Goal: Task Accomplishment & Management: Manage account settings

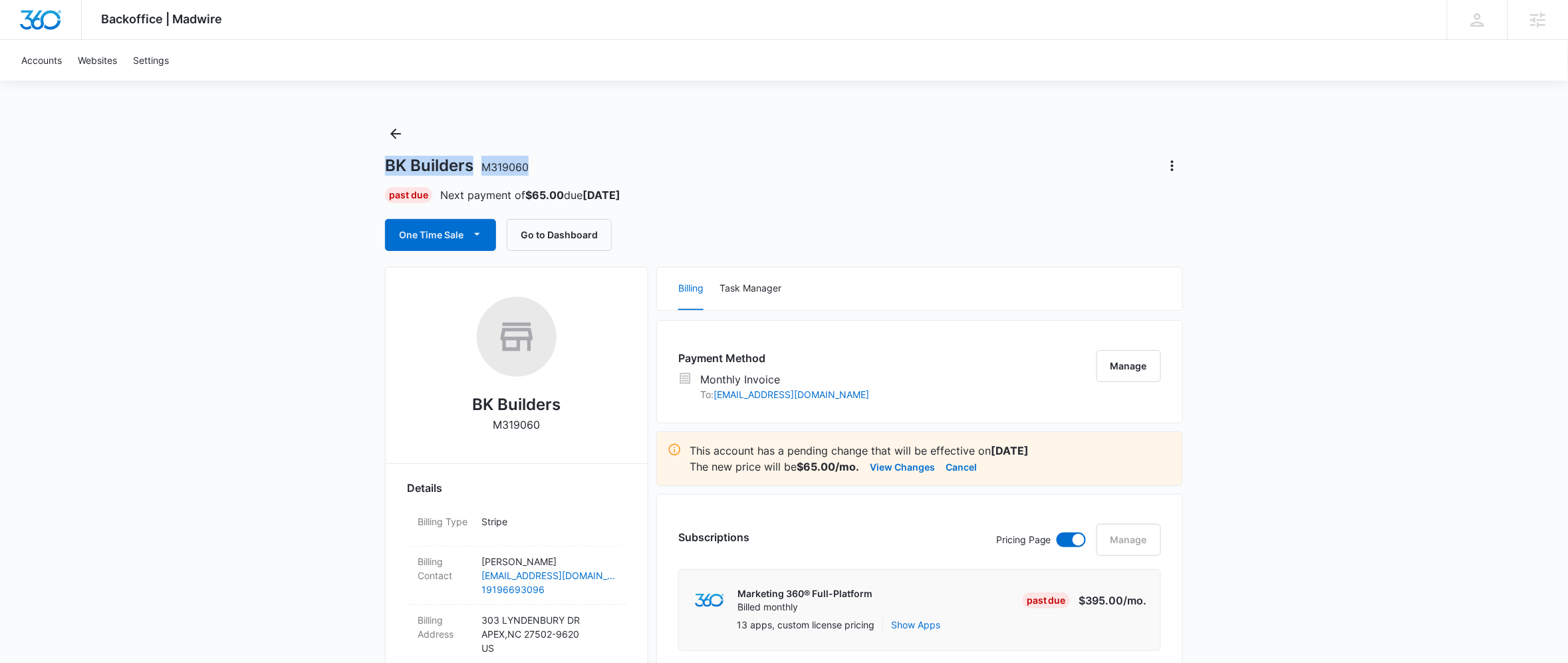
drag, startPoint x: 534, startPoint y: 167, endPoint x: 384, endPoint y: 161, distance: 150.1
copy h1 "BK Builders M319060"
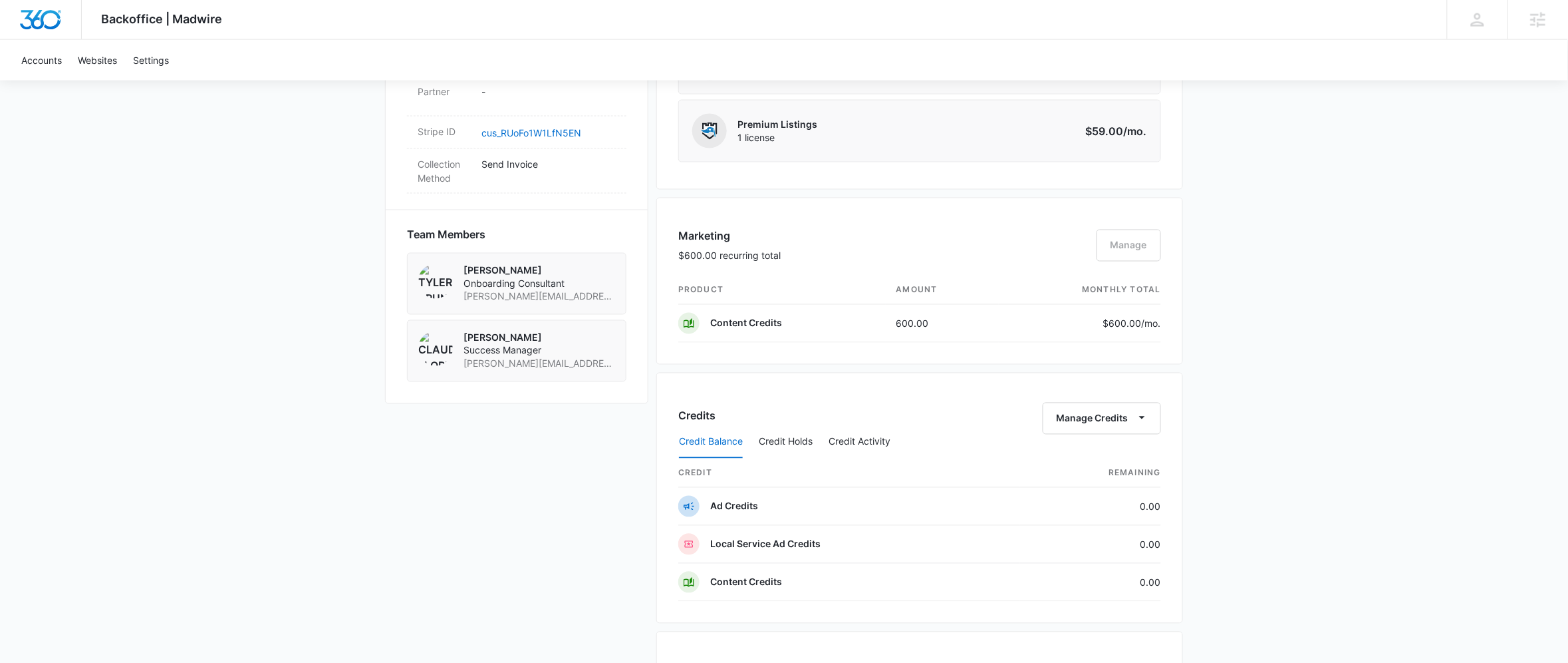
scroll to position [1312, 0]
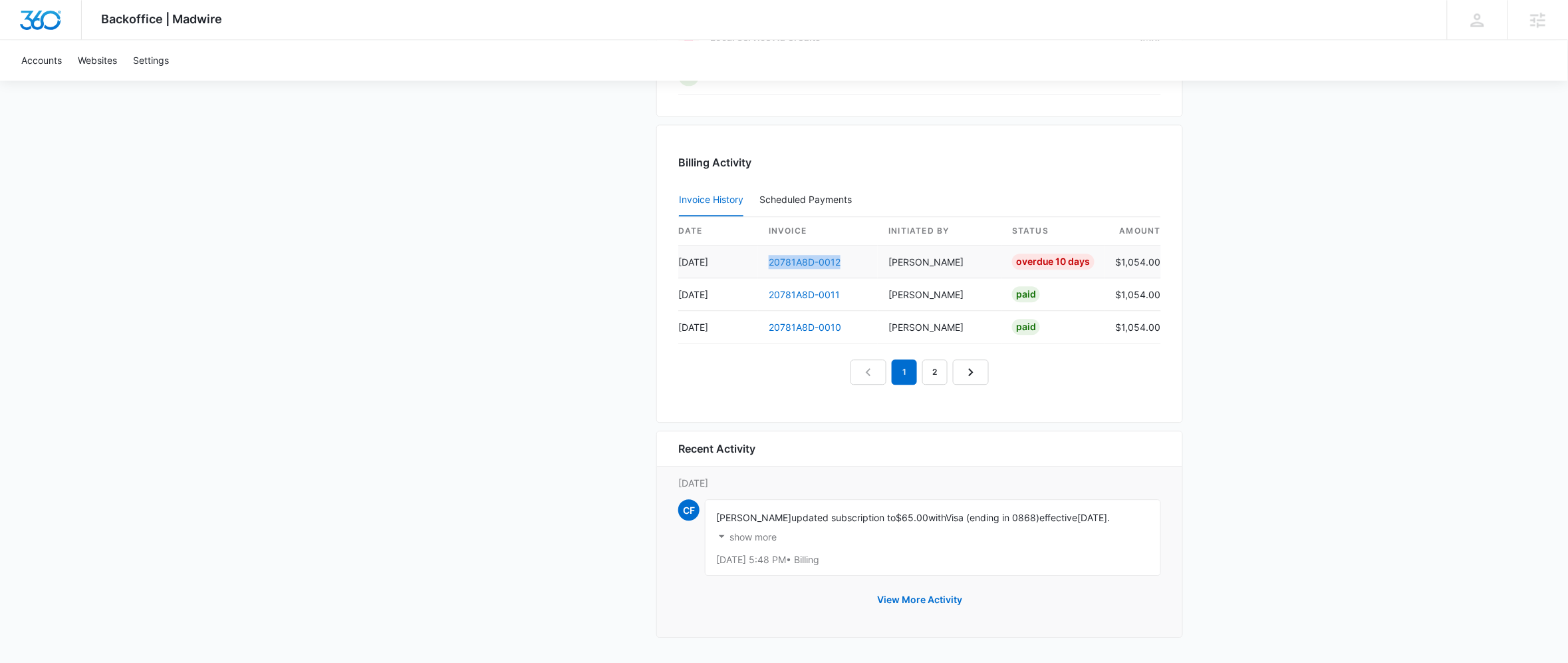
drag, startPoint x: 856, startPoint y: 259, endPoint x: 768, endPoint y: 254, distance: 88.1
click at [768, 254] on td "20781A8D-0012" at bounding box center [818, 262] width 120 height 33
copy link "20781A8D-0012"
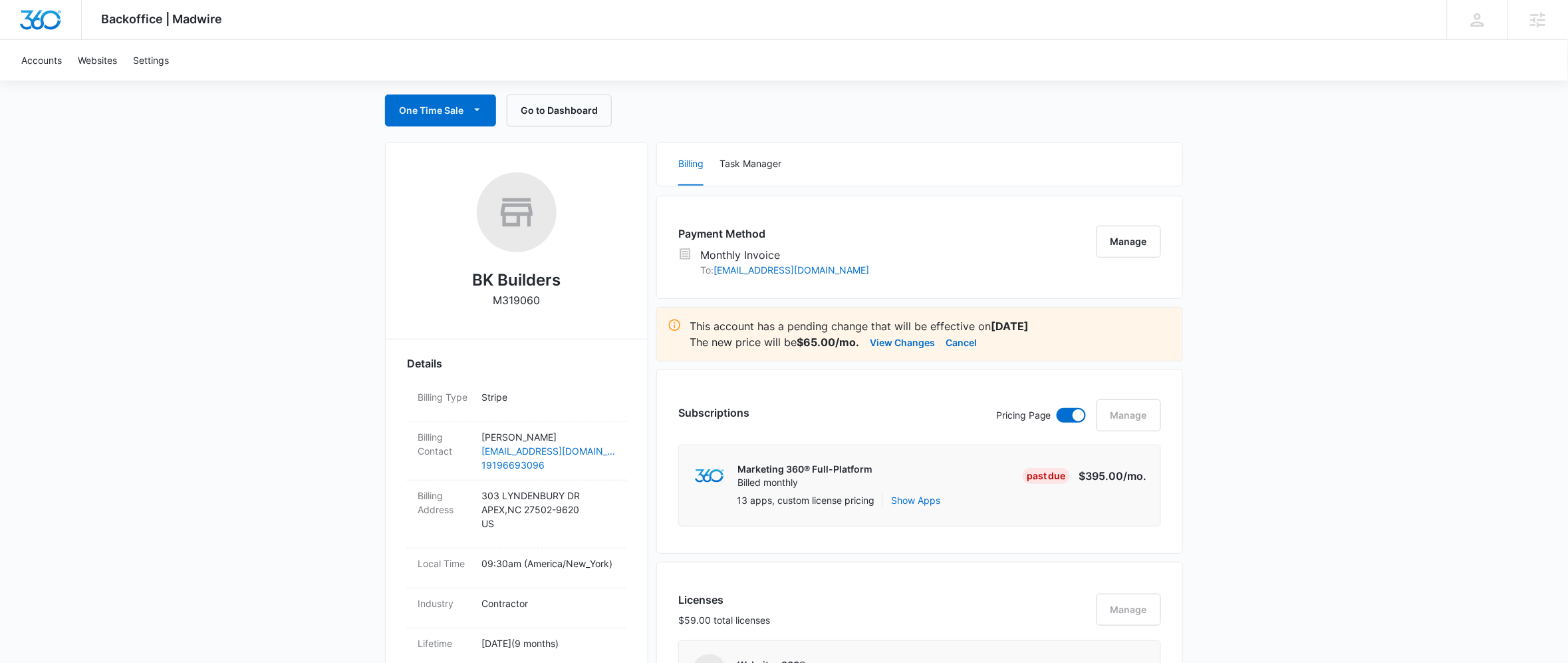
scroll to position [0, 0]
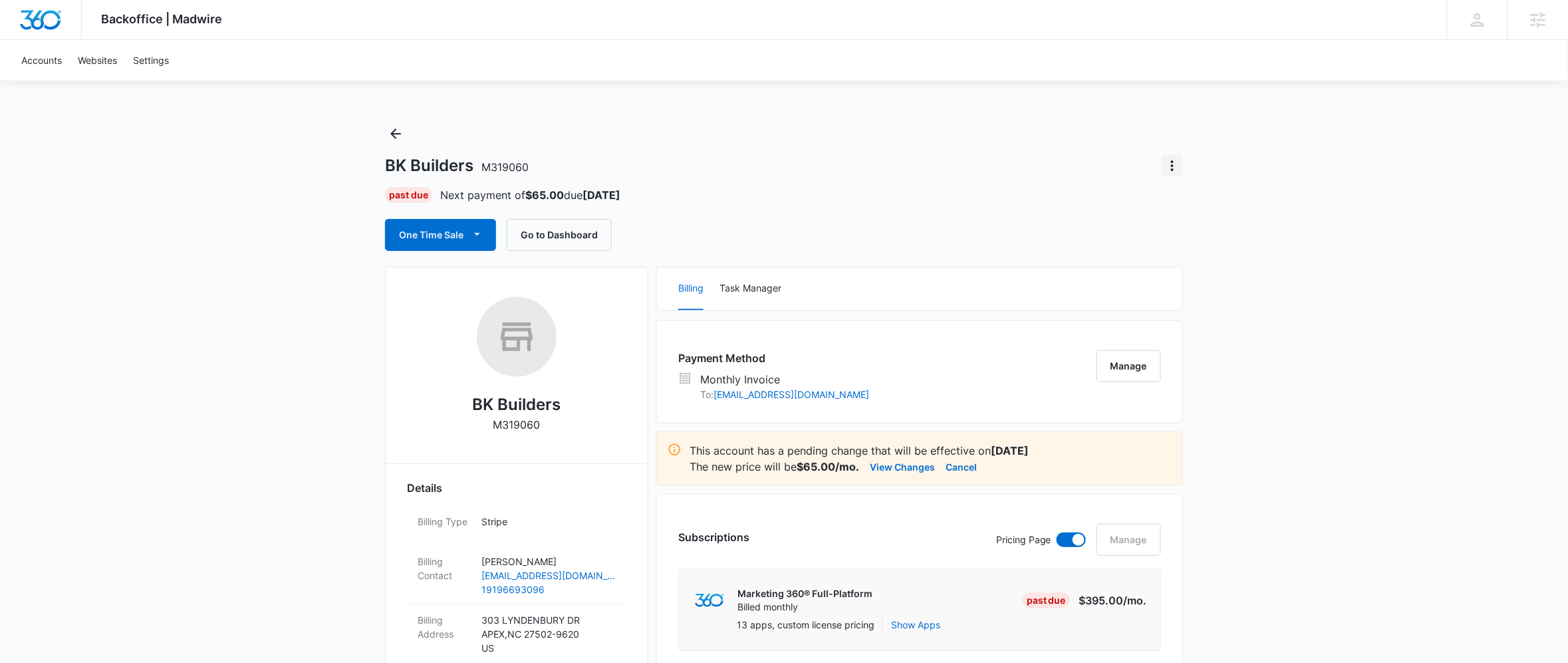
click at [1178, 169] on icon "Actions" at bounding box center [1173, 165] width 16 height 16
click at [1222, 212] on button "Close Account" at bounding box center [1218, 202] width 110 height 20
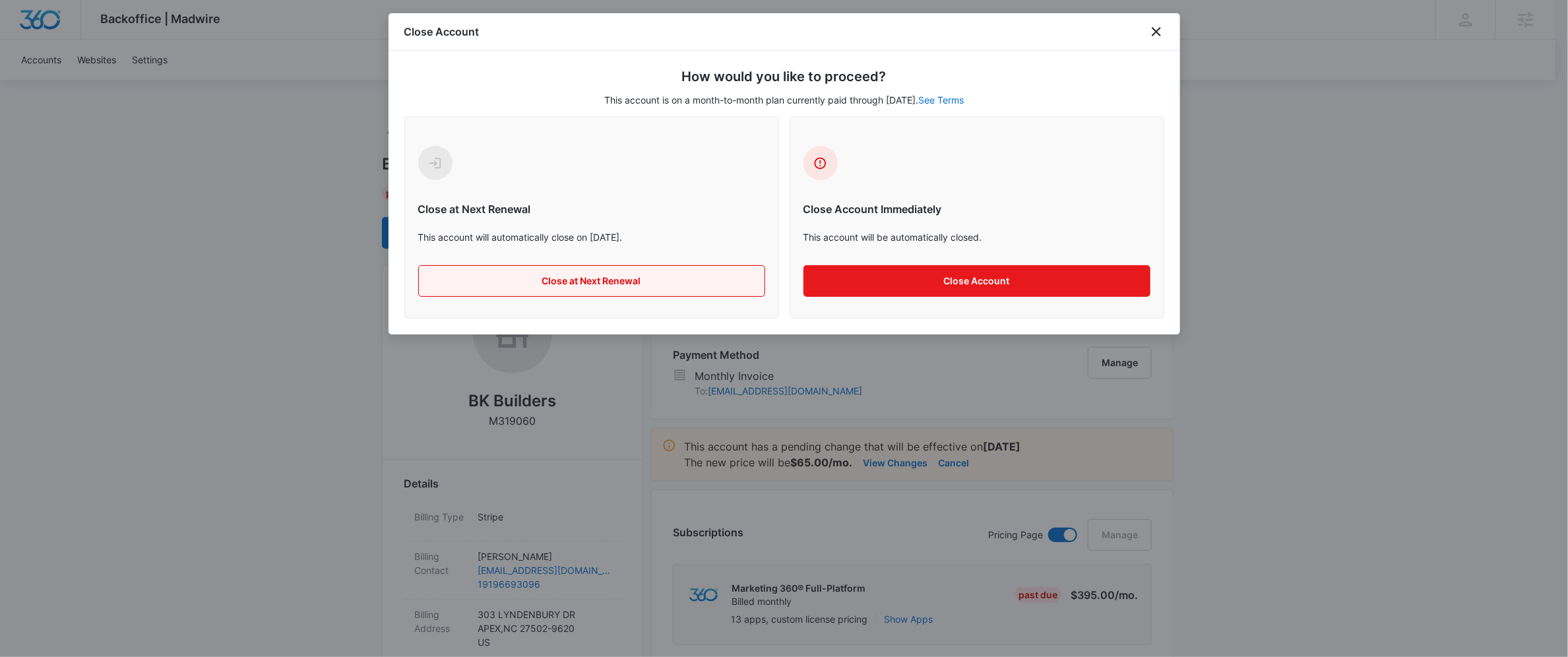
click at [678, 291] on button "Close at Next Renewal" at bounding box center [591, 281] width 347 height 32
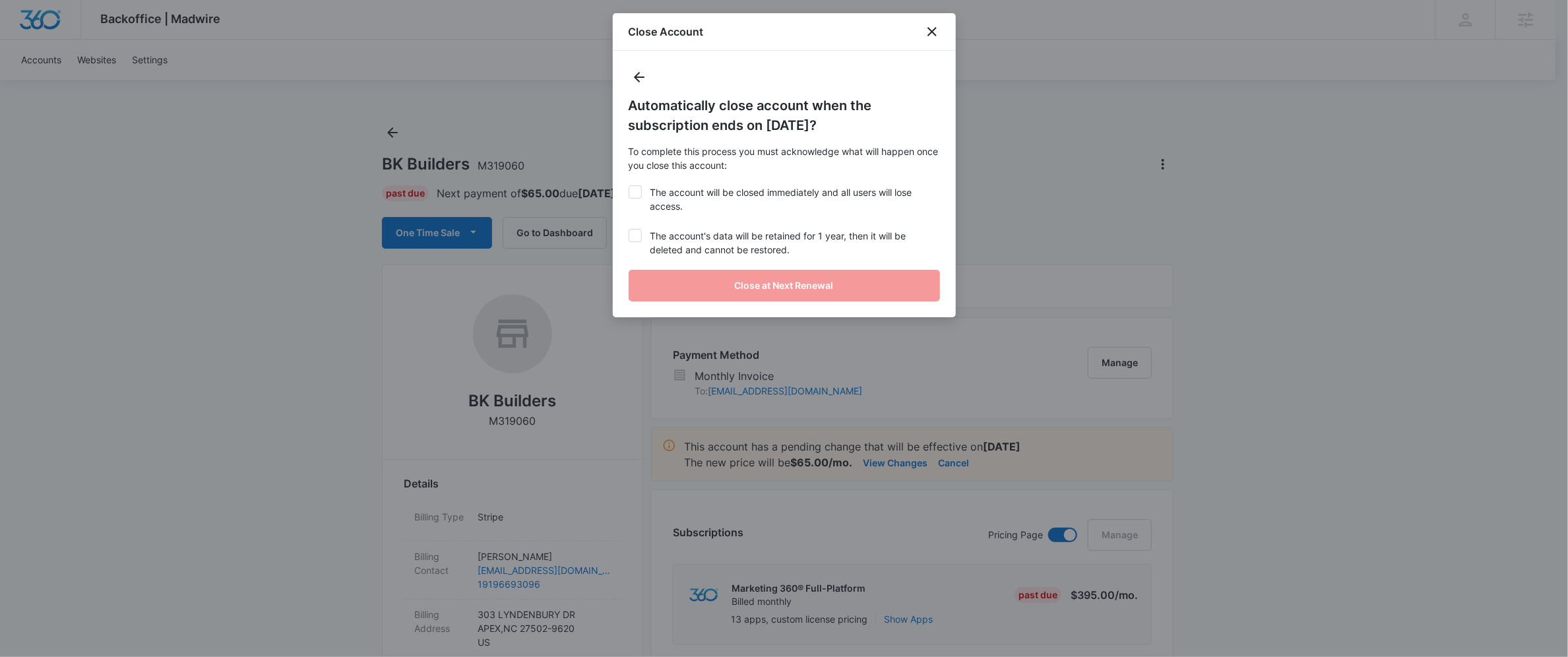
click at [629, 194] on div at bounding box center [635, 191] width 13 height 13
click at [629, 186] on input "The account will be closed immediately and all users will lose access." at bounding box center [629, 185] width 1 height 1
checkbox input "true"
drag, startPoint x: 649, startPoint y: 237, endPoint x: 655, endPoint y: 254, distance: 18.0
click at [649, 238] on label "The account's data will be retained for 1 year, then it will be deleted and can…" at bounding box center [784, 243] width 311 height 28
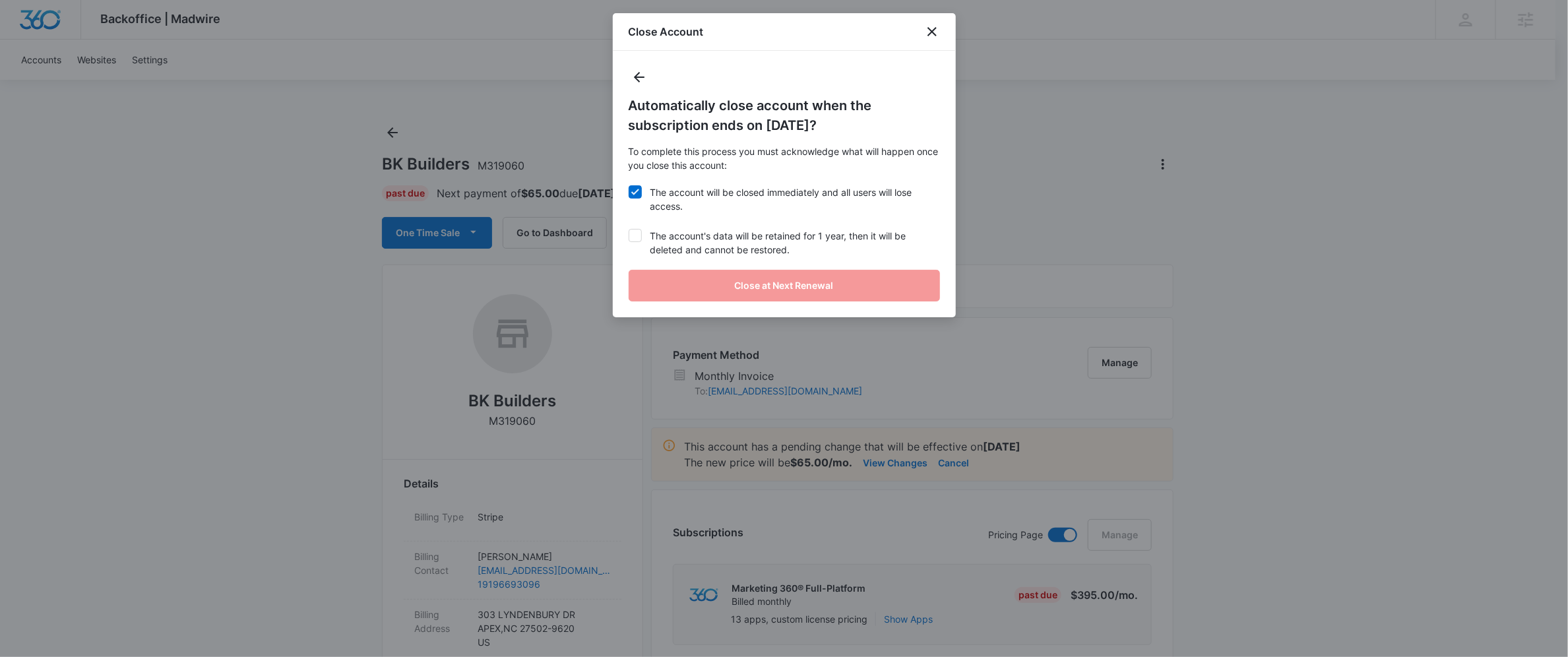
click at [629, 229] on input "The account's data will be retained for 1 year, then it will be deleted and can…" at bounding box center [629, 229] width 1 height 1
checkbox input "true"
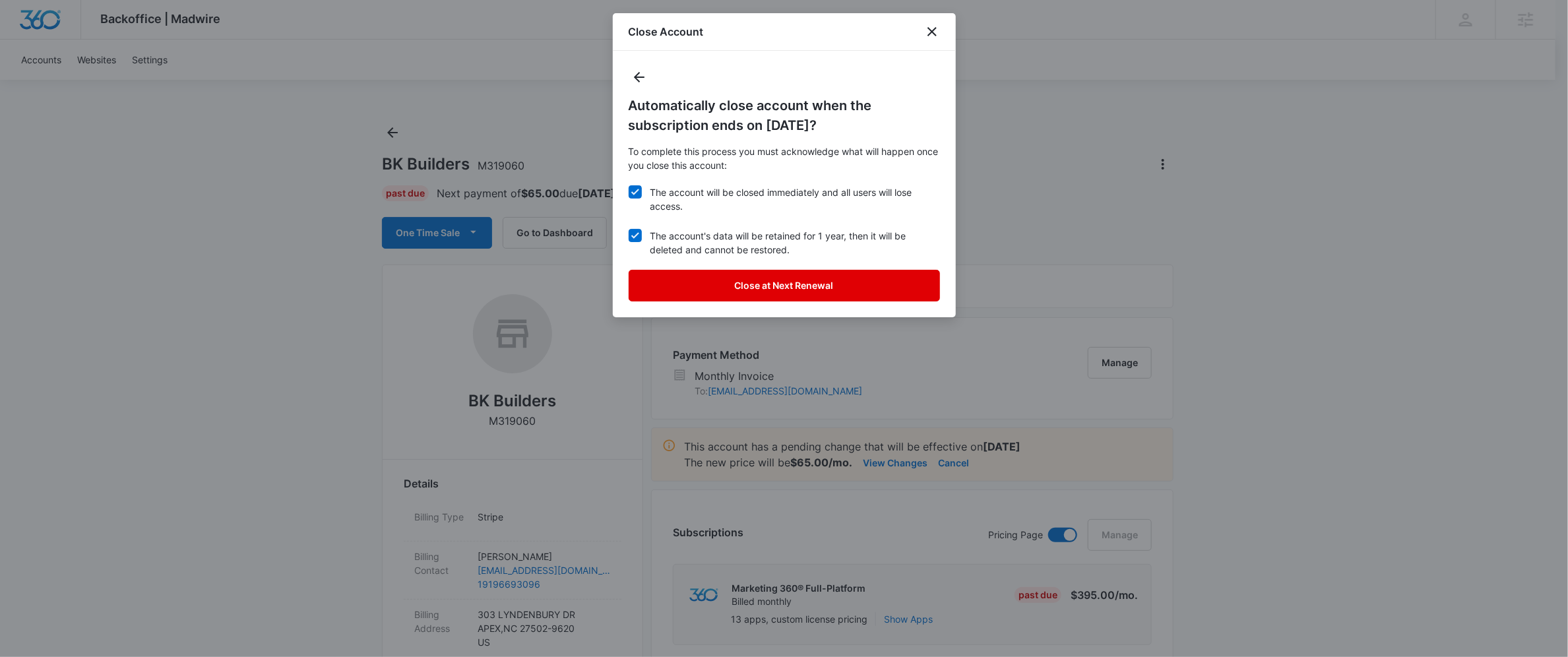
click at [680, 293] on button "Close at Next Renewal" at bounding box center [784, 285] width 311 height 32
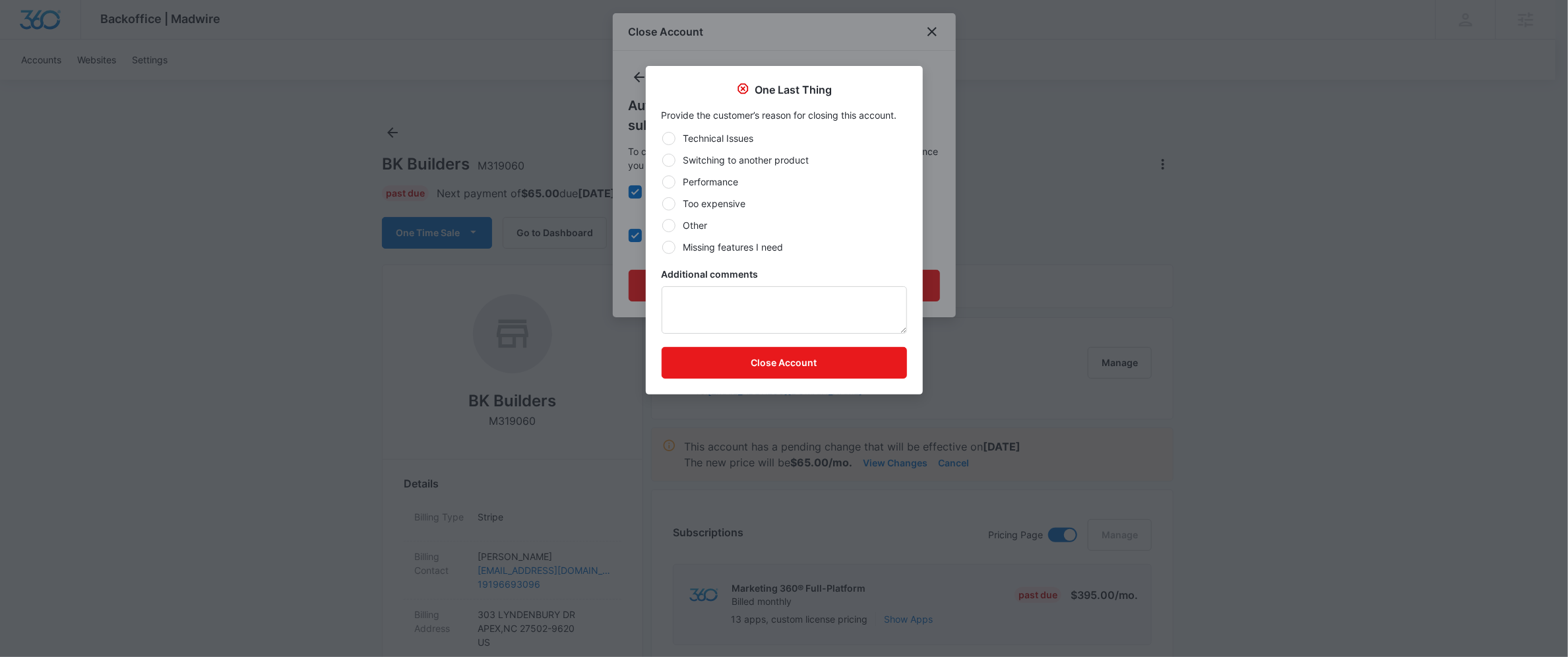
click at [675, 207] on label "Too expensive" at bounding box center [784, 203] width 246 height 14
click at [663, 204] on input "Too expensive" at bounding box center [662, 203] width 1 height 1
radio input "true"
click at [778, 373] on button "Close Account" at bounding box center [784, 363] width 246 height 32
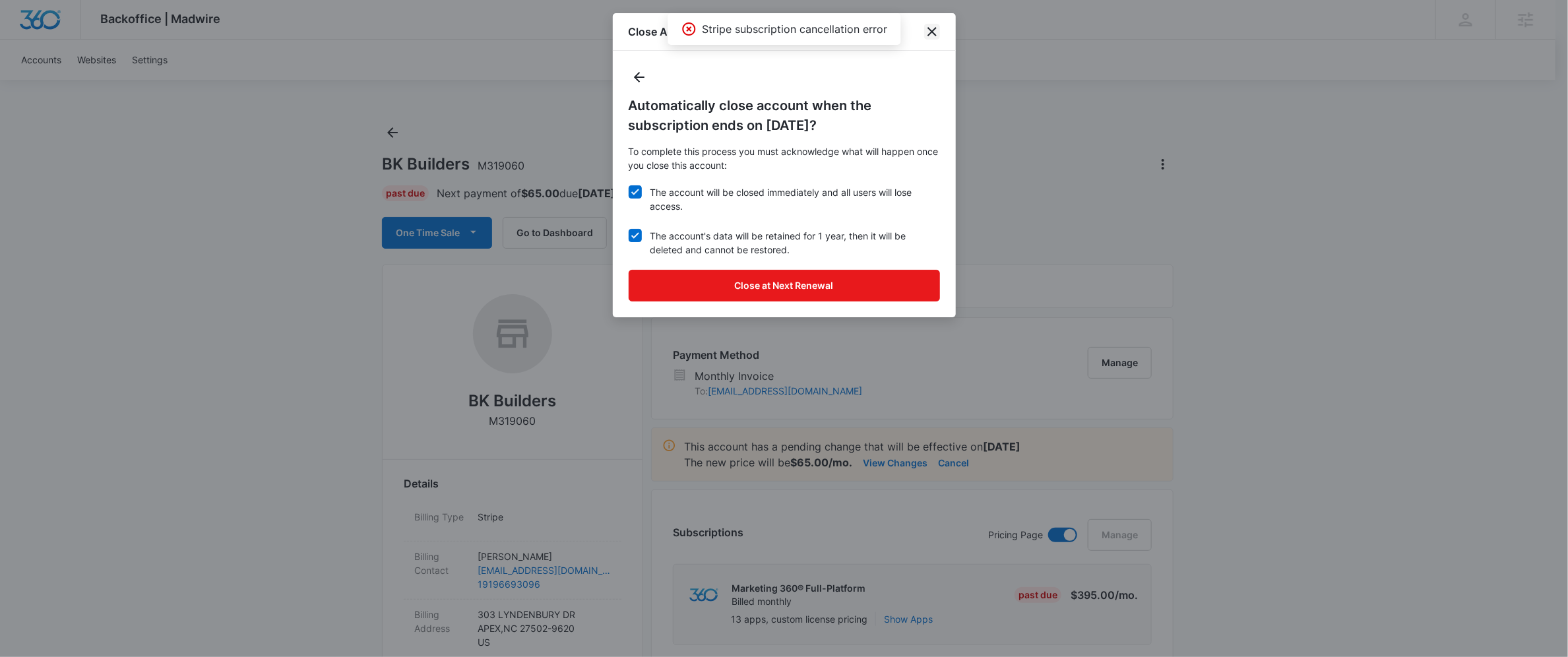
click at [928, 30] on icon "close" at bounding box center [932, 32] width 16 height 15
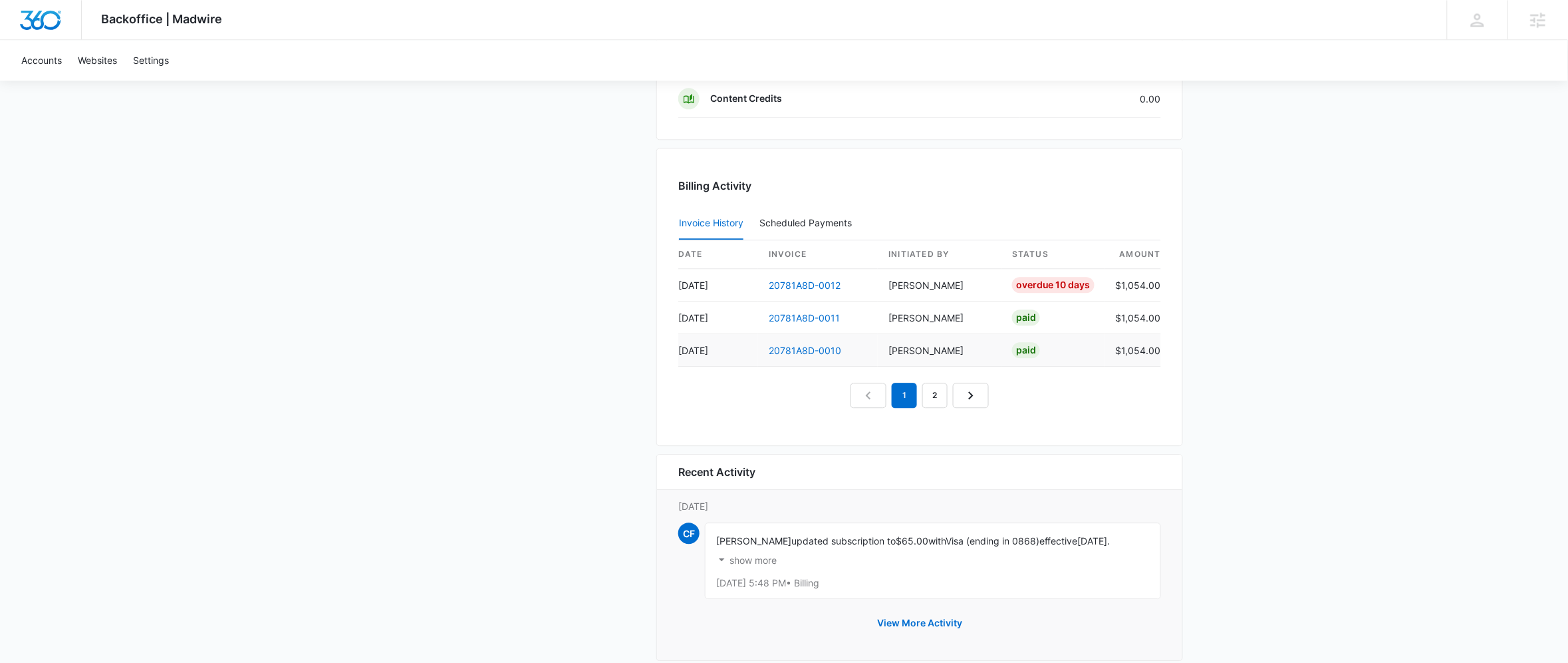
scroll to position [1293, 0]
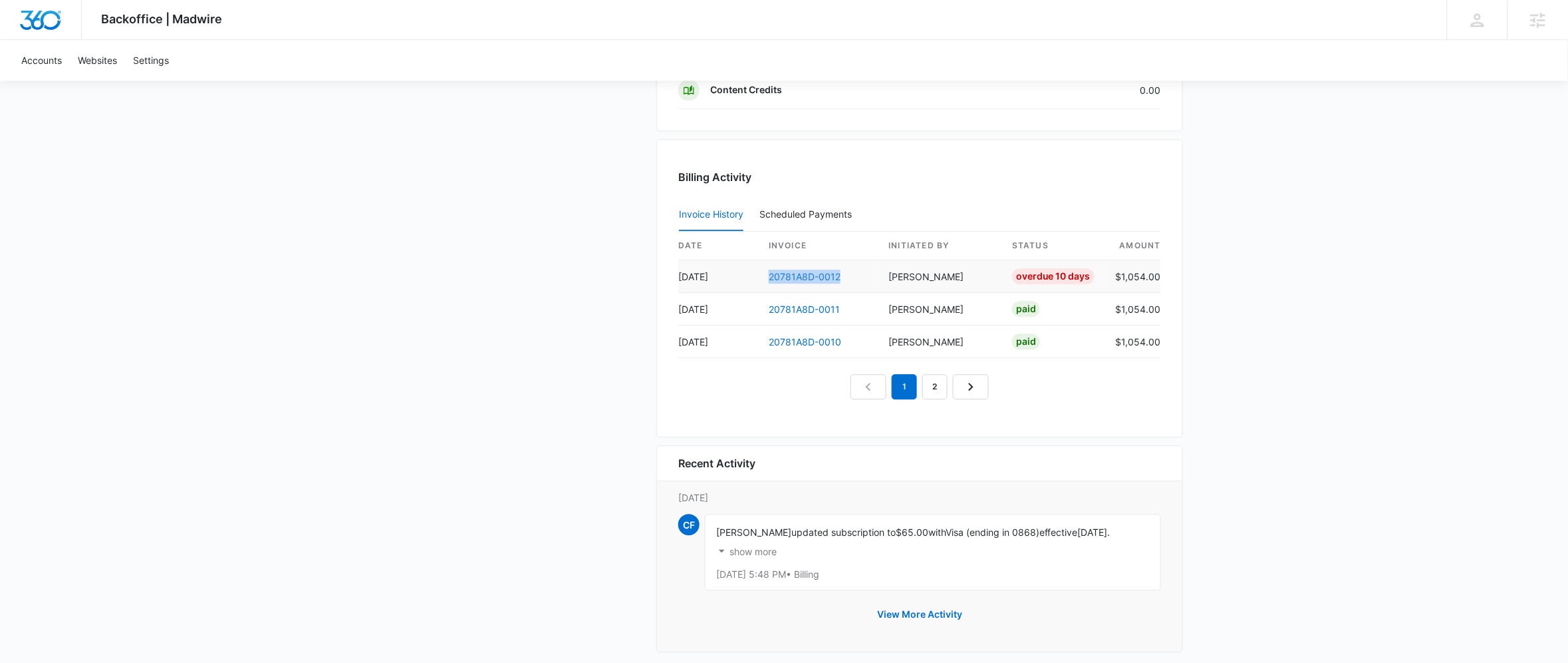
drag, startPoint x: 850, startPoint y: 281, endPoint x: 770, endPoint y: 277, distance: 80.1
click at [770, 277] on td "20781A8D-0012" at bounding box center [818, 276] width 120 height 33
copy link "20781A8D-0012"
